Goal: Transaction & Acquisition: Obtain resource

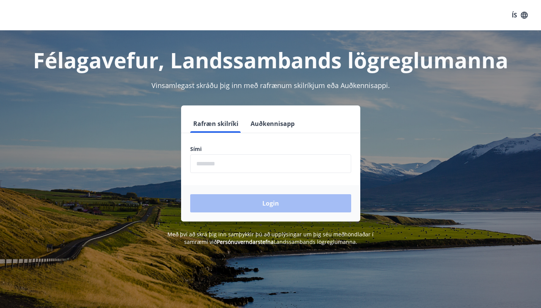
click at [239, 163] on input "phone" at bounding box center [270, 163] width 161 height 19
type input "********"
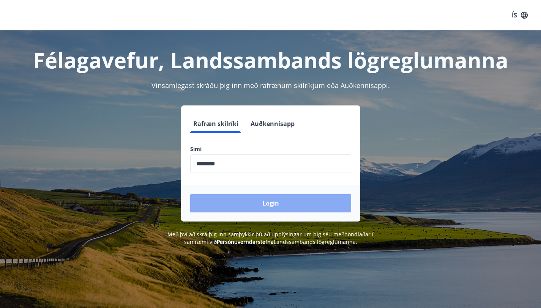
click at [268, 203] on button "Login" at bounding box center [270, 203] width 161 height 18
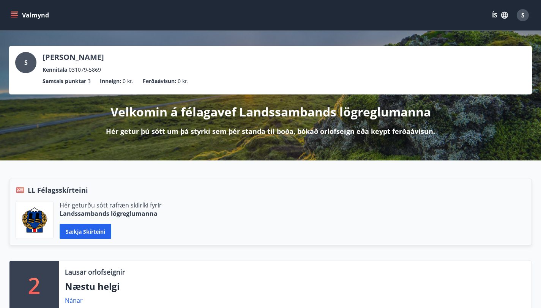
click at [15, 15] on icon "menu" at bounding box center [15, 15] width 8 height 1
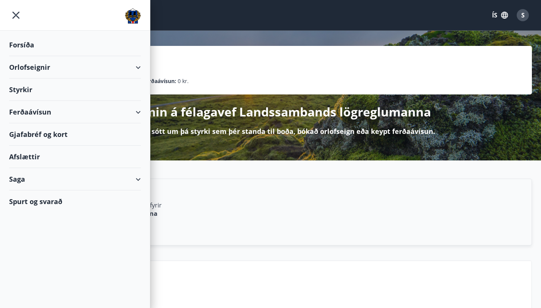
click at [132, 68] on div "Orlofseignir" at bounding box center [75, 67] width 132 height 22
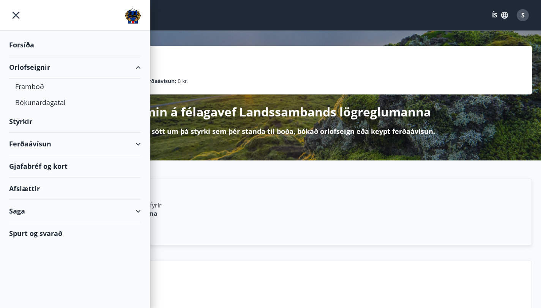
click at [132, 68] on div "Orlofseignir" at bounding box center [75, 67] width 132 height 22
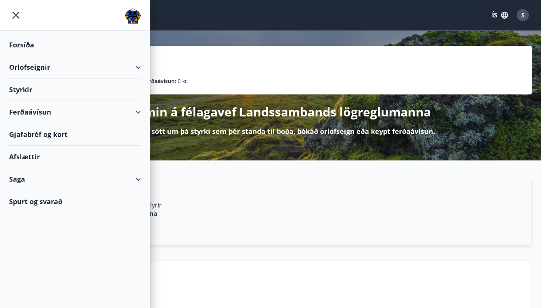
click at [130, 114] on div "Ferðaávísun" at bounding box center [75, 112] width 132 height 22
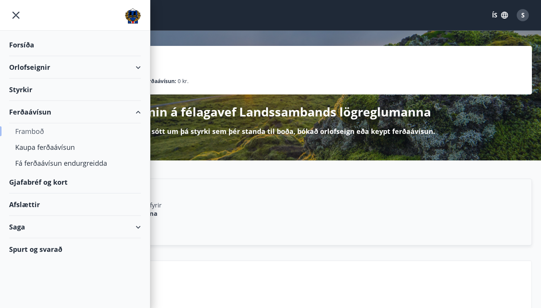
click at [38, 132] on div "Framboð" at bounding box center [74, 131] width 119 height 16
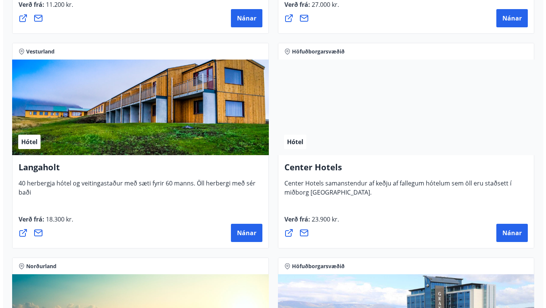
scroll to position [1816, 0]
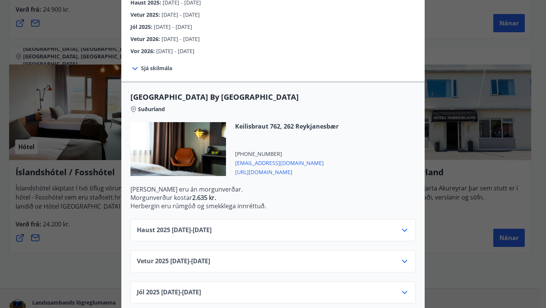
scroll to position [188, 0]
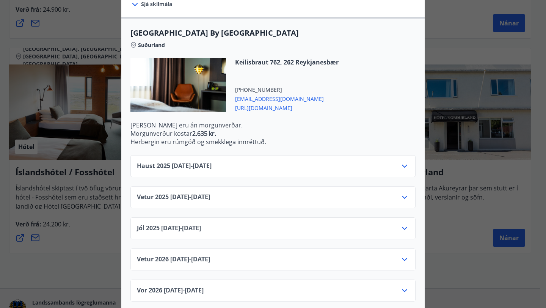
click at [404, 162] on icon at bounding box center [404, 166] width 9 height 9
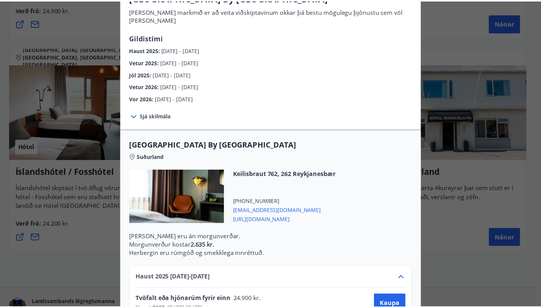
scroll to position [0, 0]
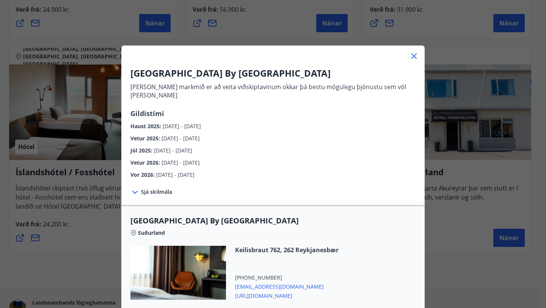
click at [412, 58] on icon at bounding box center [414, 56] width 9 height 9
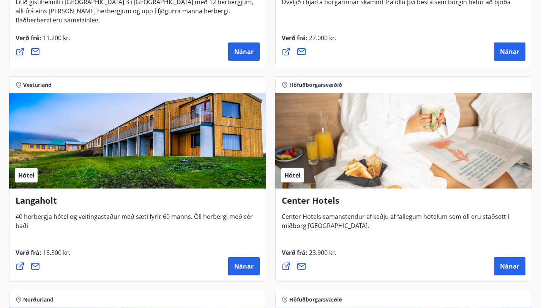
scroll to position [1778, 0]
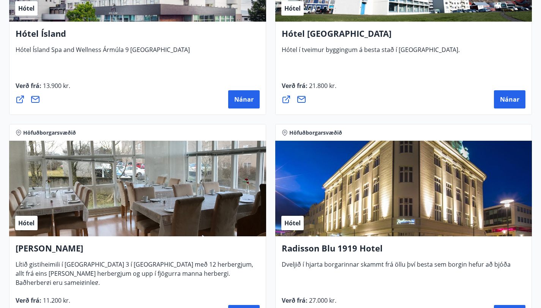
scroll to position [1459, 0]
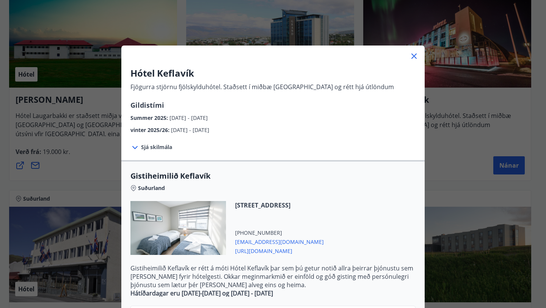
click at [415, 57] on icon at bounding box center [414, 56] width 9 height 9
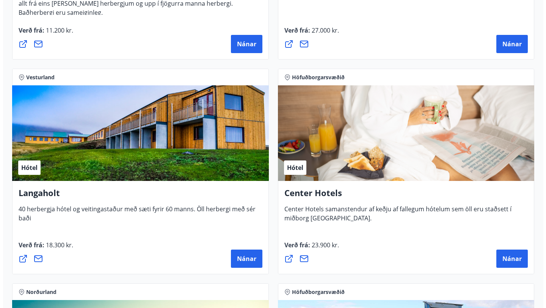
scroll to position [1791, 0]
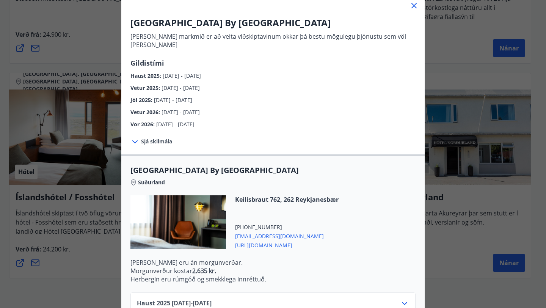
scroll to position [58, 0]
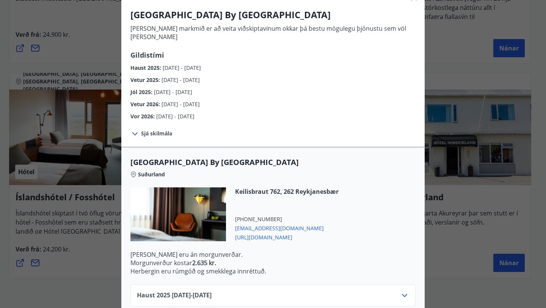
click at [194, 201] on div at bounding box center [178, 214] width 96 height 54
click at [252, 232] on span "[URL][DOMAIN_NAME]" at bounding box center [287, 236] width 104 height 9
